Goal: Navigation & Orientation: Find specific page/section

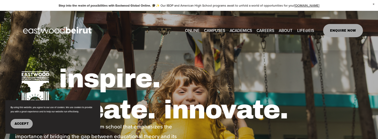
type input "*****"
click at [194, 27] on link "ONLINE" at bounding box center [192, 31] width 15 height 8
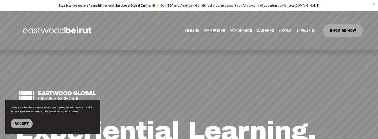
click at [0, 0] on span "Mission + Vision" at bounding box center [0, 0] width 0 height 0
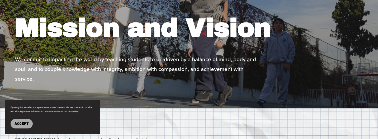
scroll to position [61, 0]
